Goal: Check status: Check status

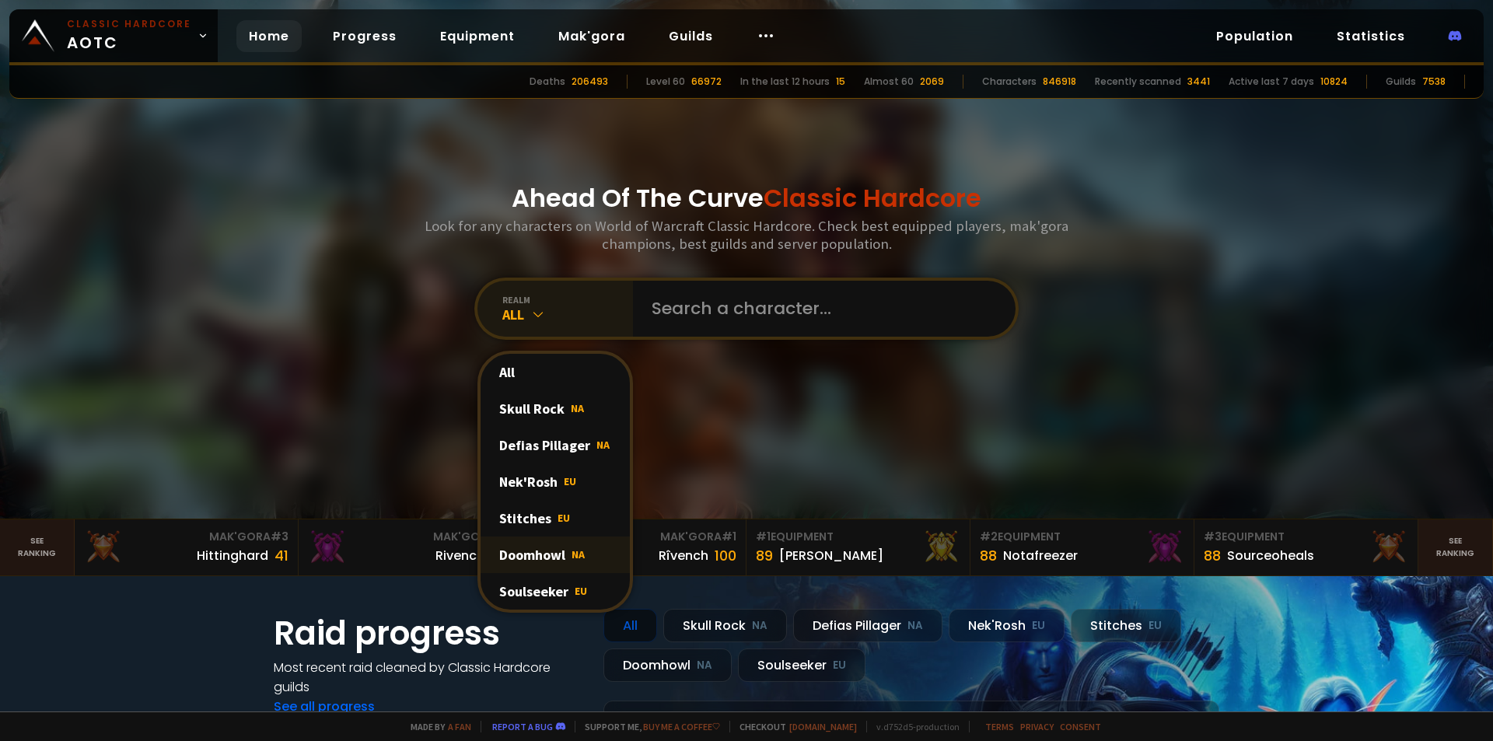
click at [537, 546] on div "Doomhowl NA" at bounding box center [555, 555] width 149 height 37
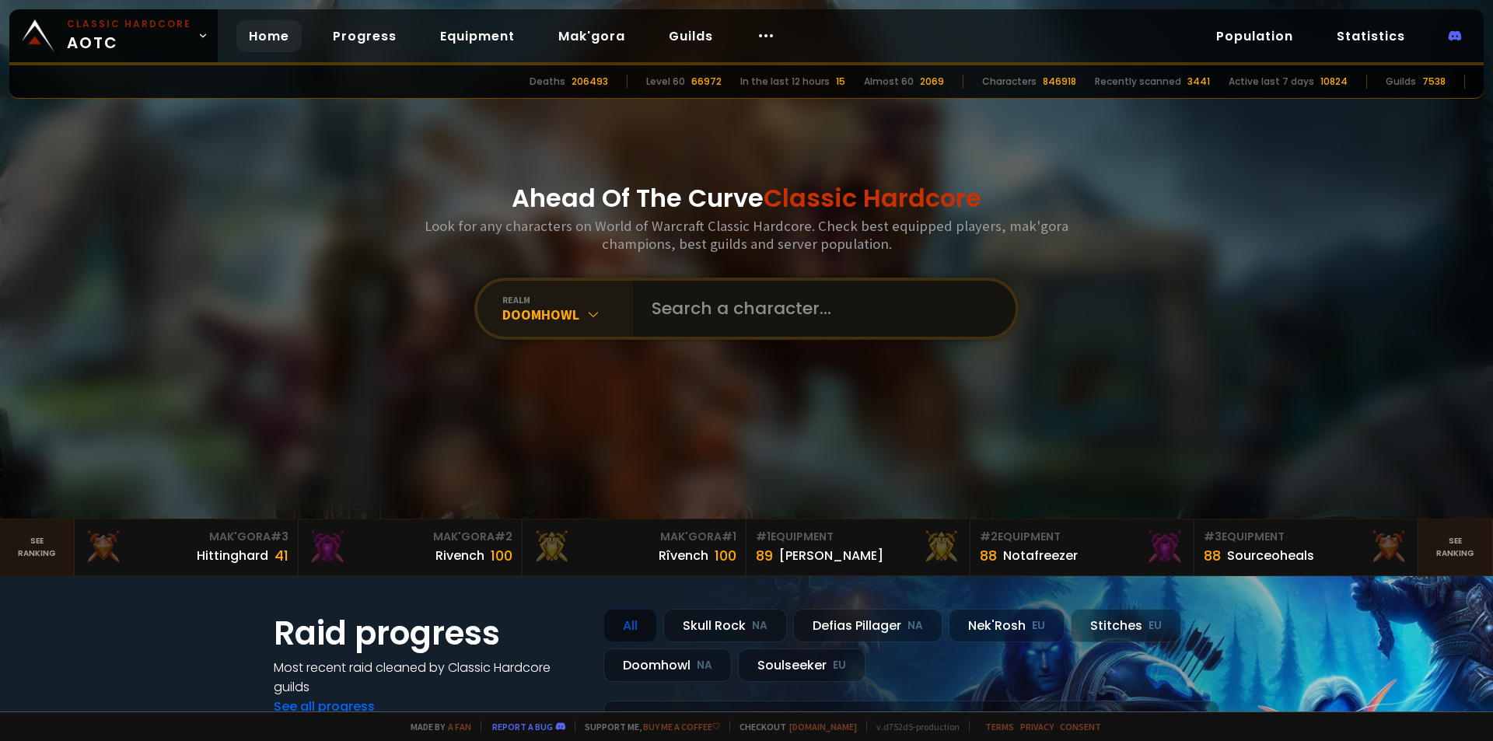
click at [754, 317] on input "text" at bounding box center [819, 309] width 355 height 56
type input "Gapapa"
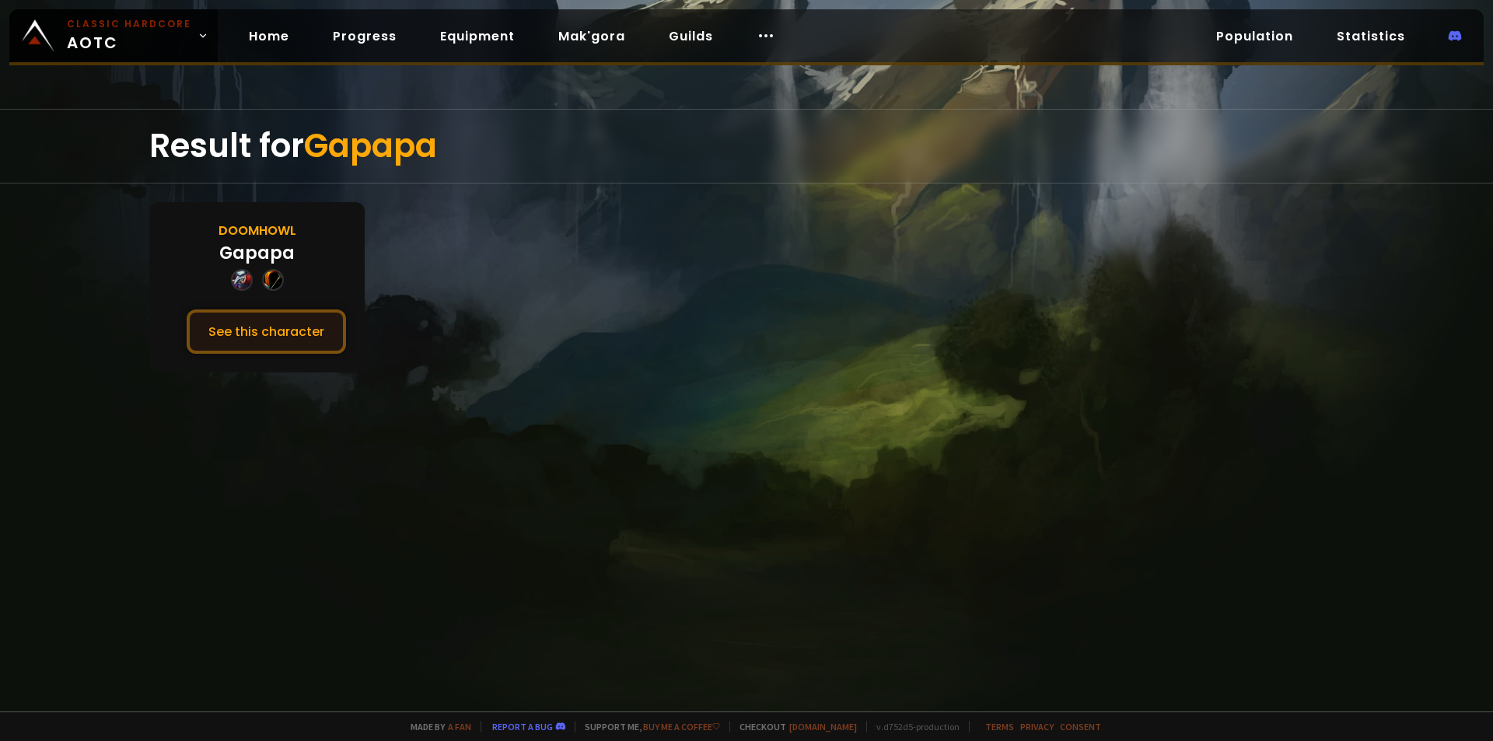
click at [261, 331] on button "See this character" at bounding box center [266, 332] width 159 height 44
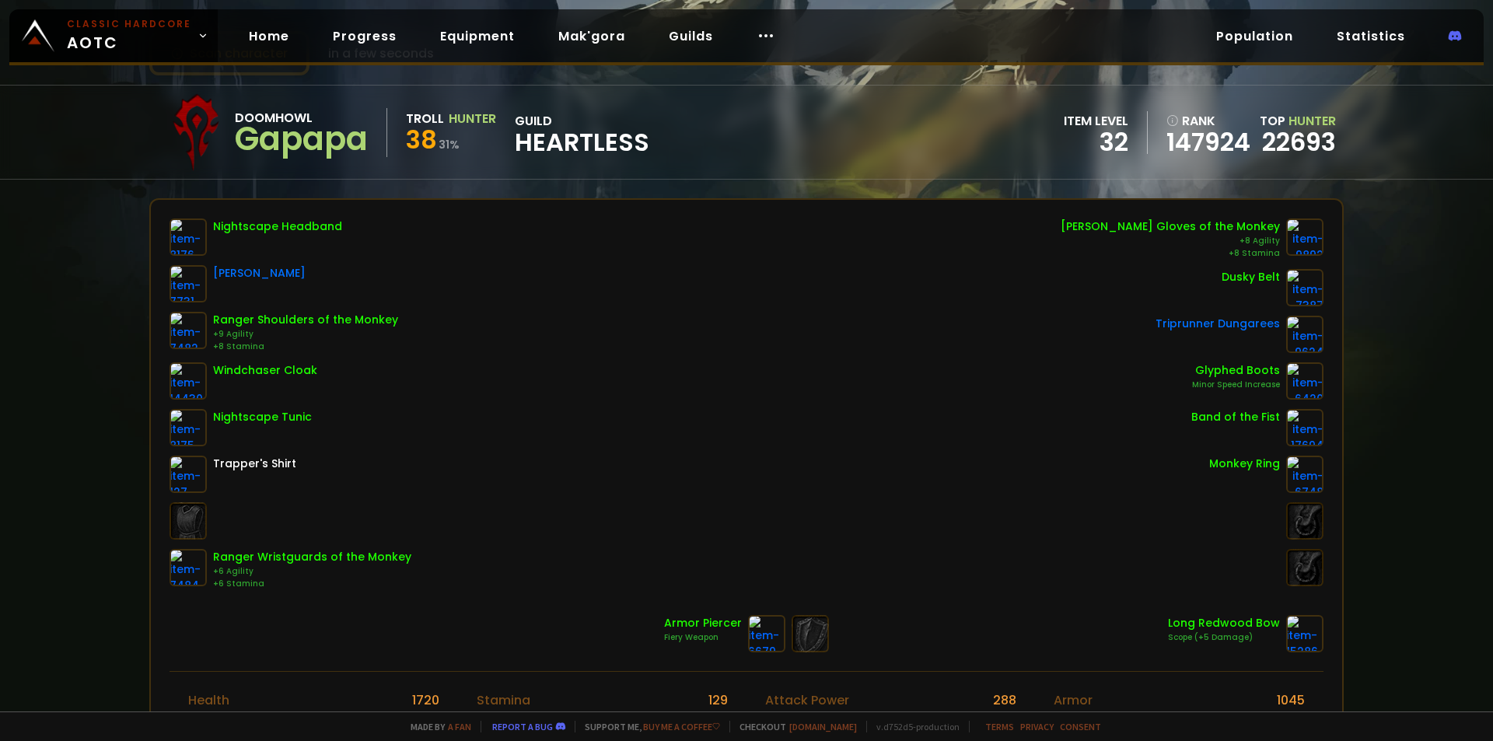
scroll to position [156, 0]
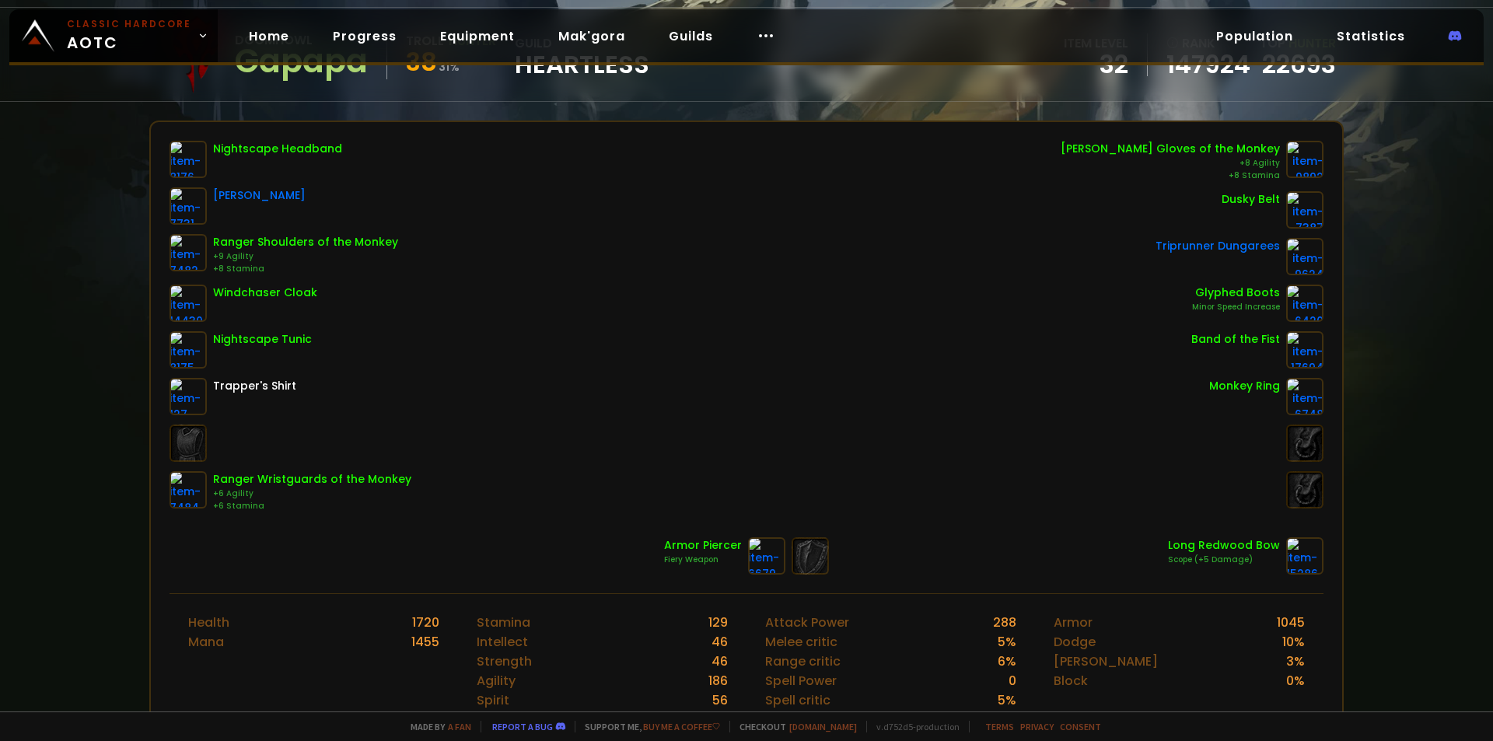
click at [565, 442] on div "Nightscape Headband Ghostshard Talisman Ranger Shoulders of the Monkey +9 Agili…" at bounding box center [747, 327] width 1154 height 372
